Goal: Information Seeking & Learning: Learn about a topic

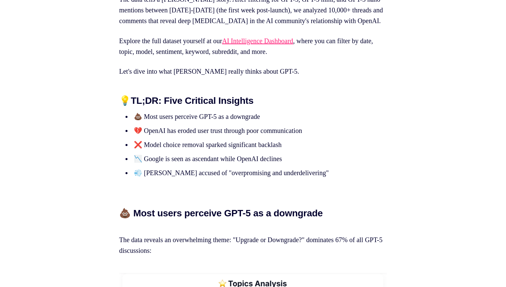
scroll to position [517, 0]
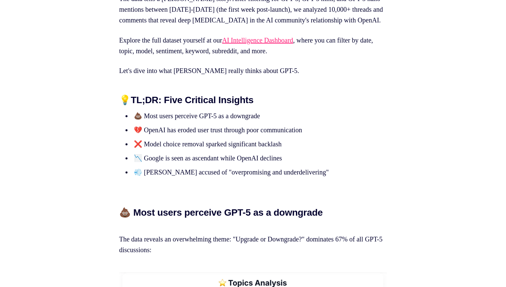
click at [172, 11] on p "The data tells a stark story. After filtering for GPT-5, GPT-5 mini, and GPT-5 …" at bounding box center [253, 9] width 268 height 32
click at [188, 9] on p "The data tells a stark story. After filtering for GPT-5, GPT-5 mini, and GPT-5 …" at bounding box center [253, 9] width 268 height 32
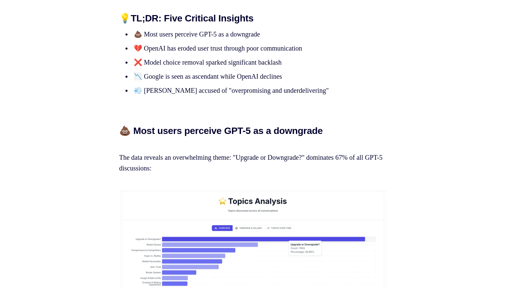
scroll to position [600, 0]
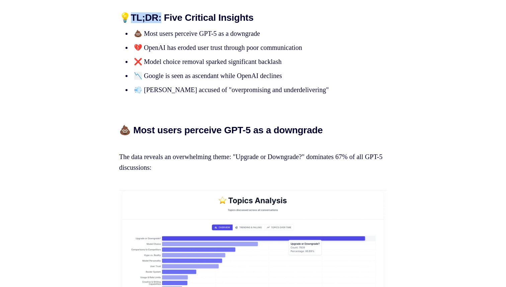
drag, startPoint x: 131, startPoint y: 27, endPoint x: 159, endPoint y: 27, distance: 27.4
click at [159, 23] on h2 "💡 TL;DR: Five Critical Insights" at bounding box center [253, 17] width 268 height 11
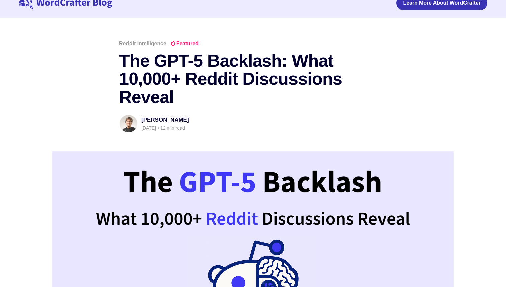
scroll to position [18, 0]
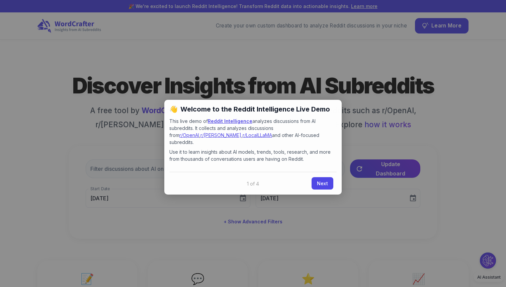
click at [352, 55] on div at bounding box center [253, 143] width 506 height 287
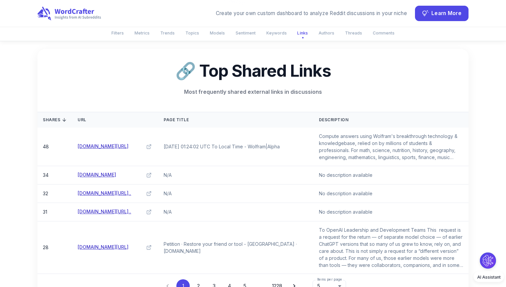
scroll to position [2367, 0]
